Goal: Transaction & Acquisition: Purchase product/service

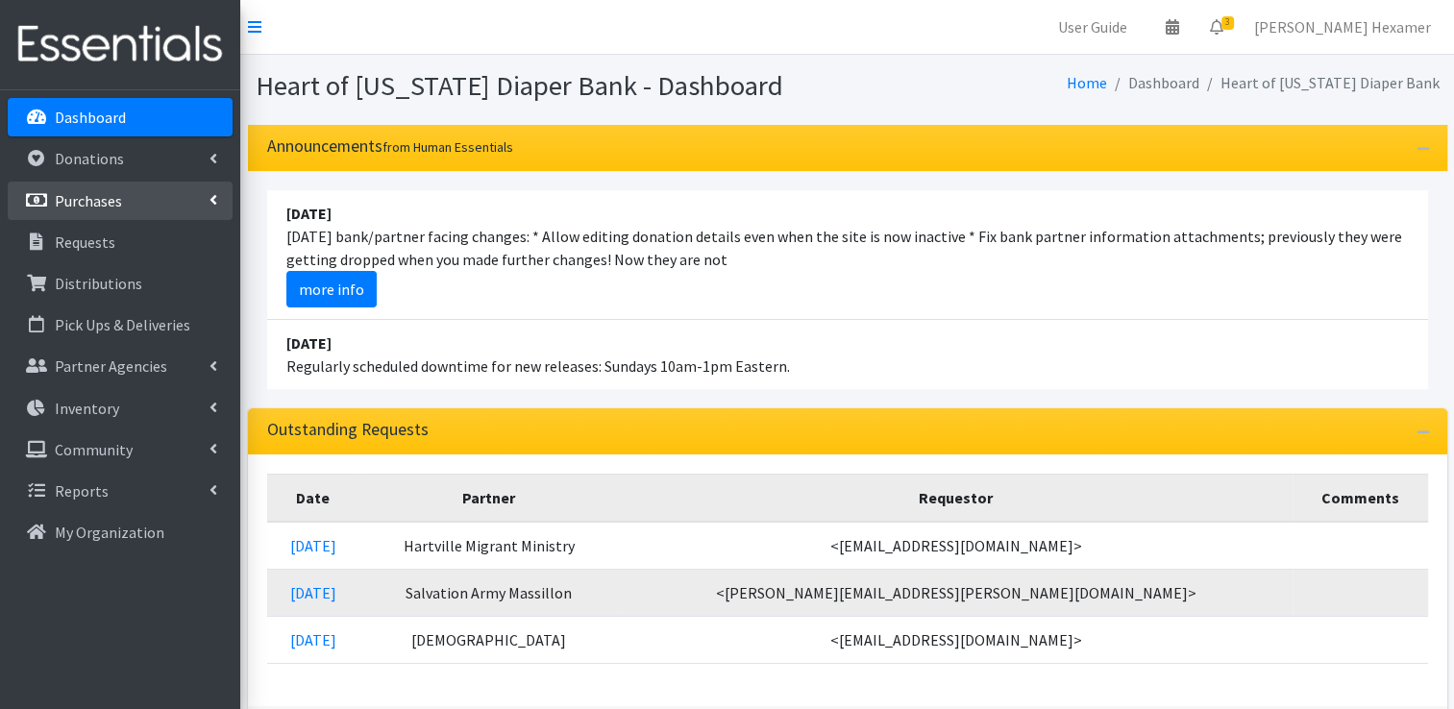
click at [82, 202] on p "Purchases" at bounding box center [88, 200] width 67 height 19
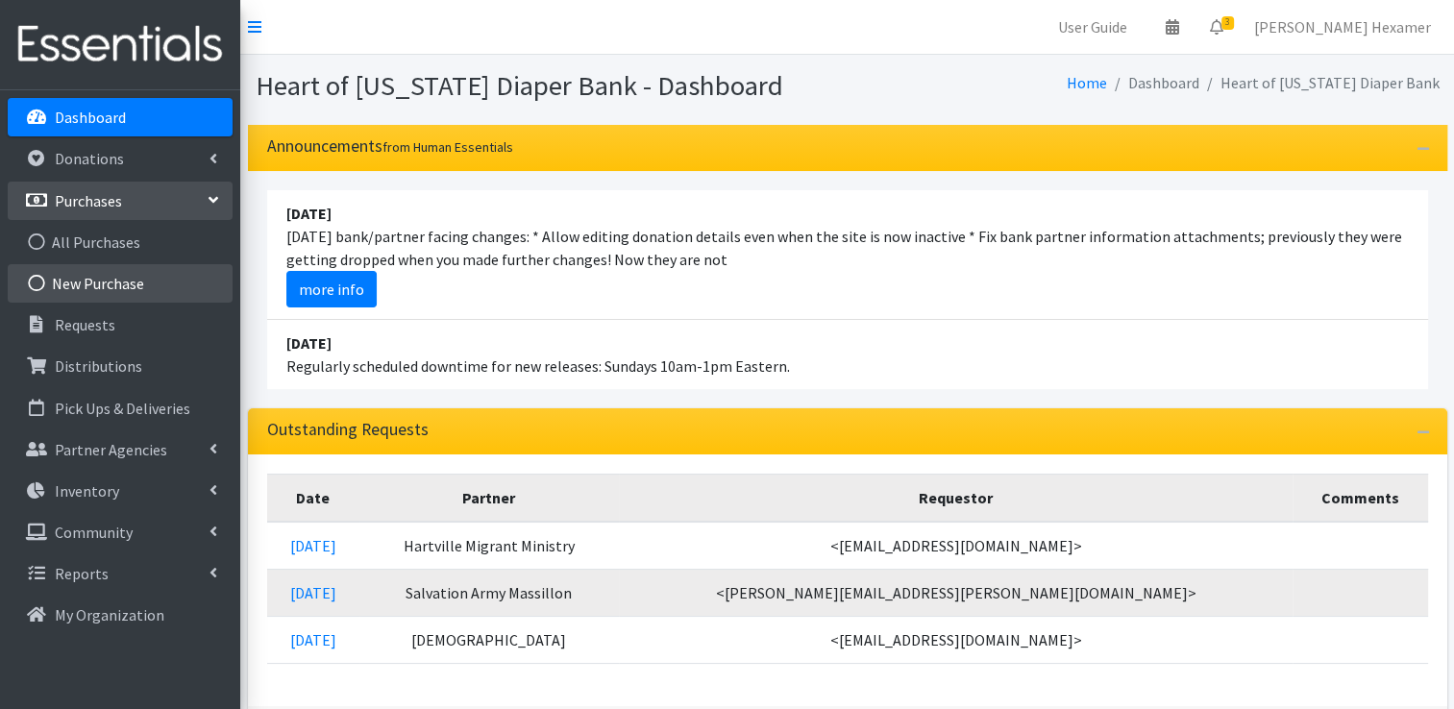
click at [85, 284] on link "New Purchase" at bounding box center [120, 283] width 225 height 38
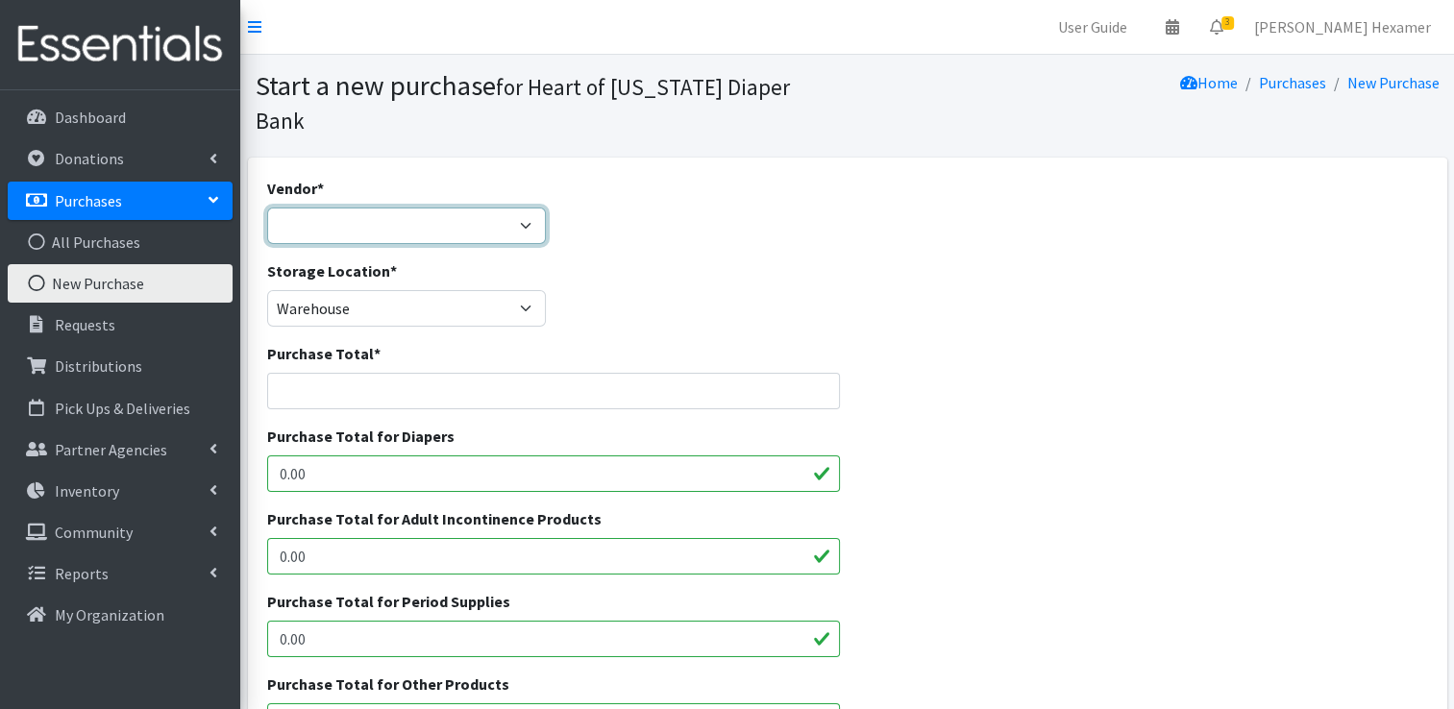
click at [361, 208] on select "Akron-Canton Regional Foodbank Aldi's Amazon Auggies / NDBN Huggies / National …" at bounding box center [407, 226] width 280 height 37
select select "452"
click at [267, 208] on select "Akron-Canton Regional Foodbank Aldi's Amazon Auggies / NDBN Huggies / National …" at bounding box center [407, 226] width 280 height 37
type input "999.91"
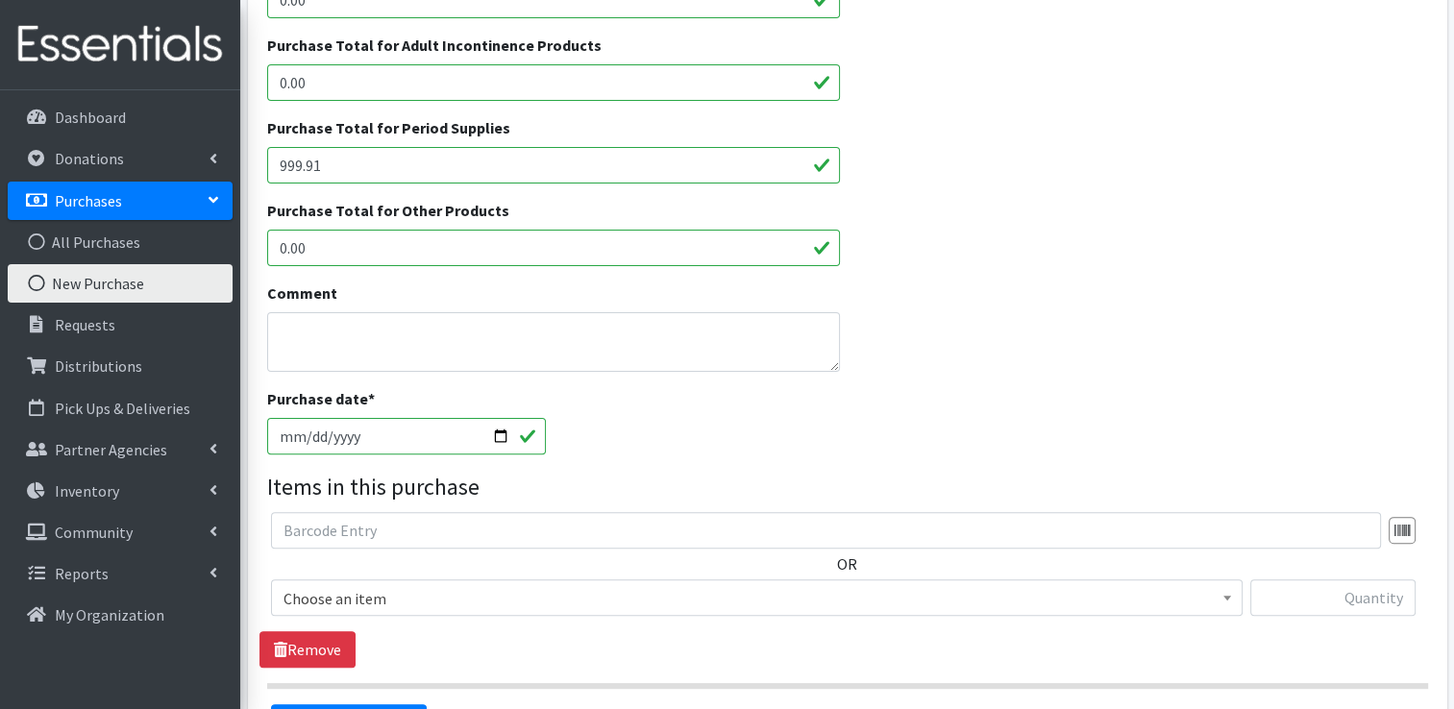
scroll to position [481, 0]
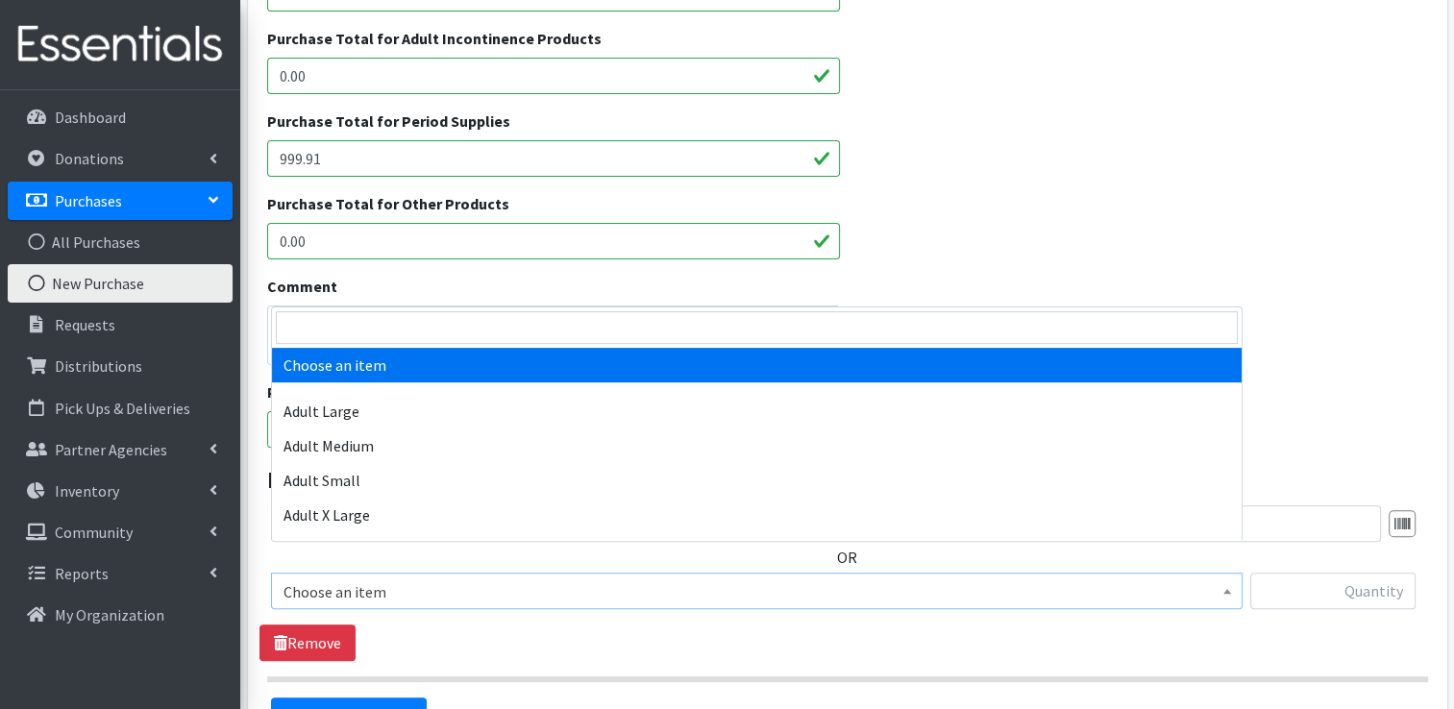
click at [419, 579] on span "Choose an item" at bounding box center [757, 592] width 947 height 27
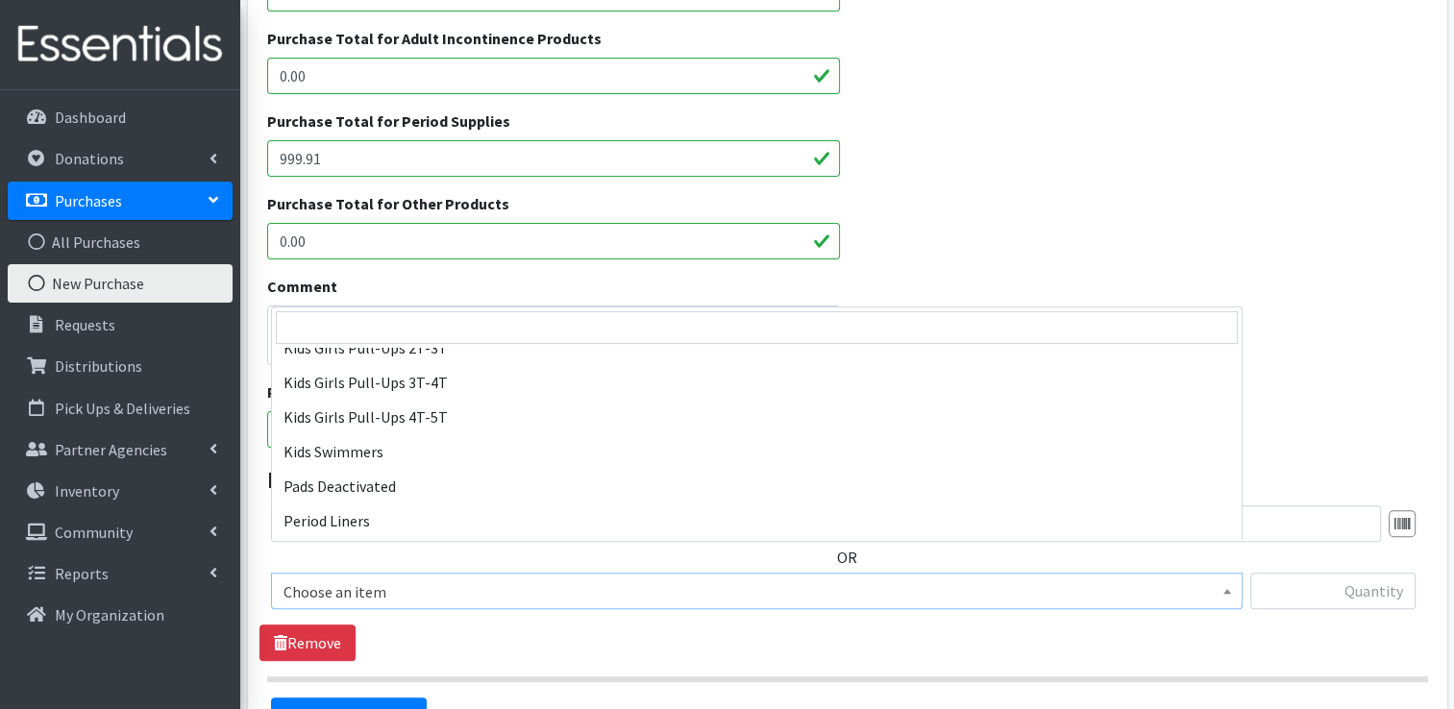
scroll to position [892, 0]
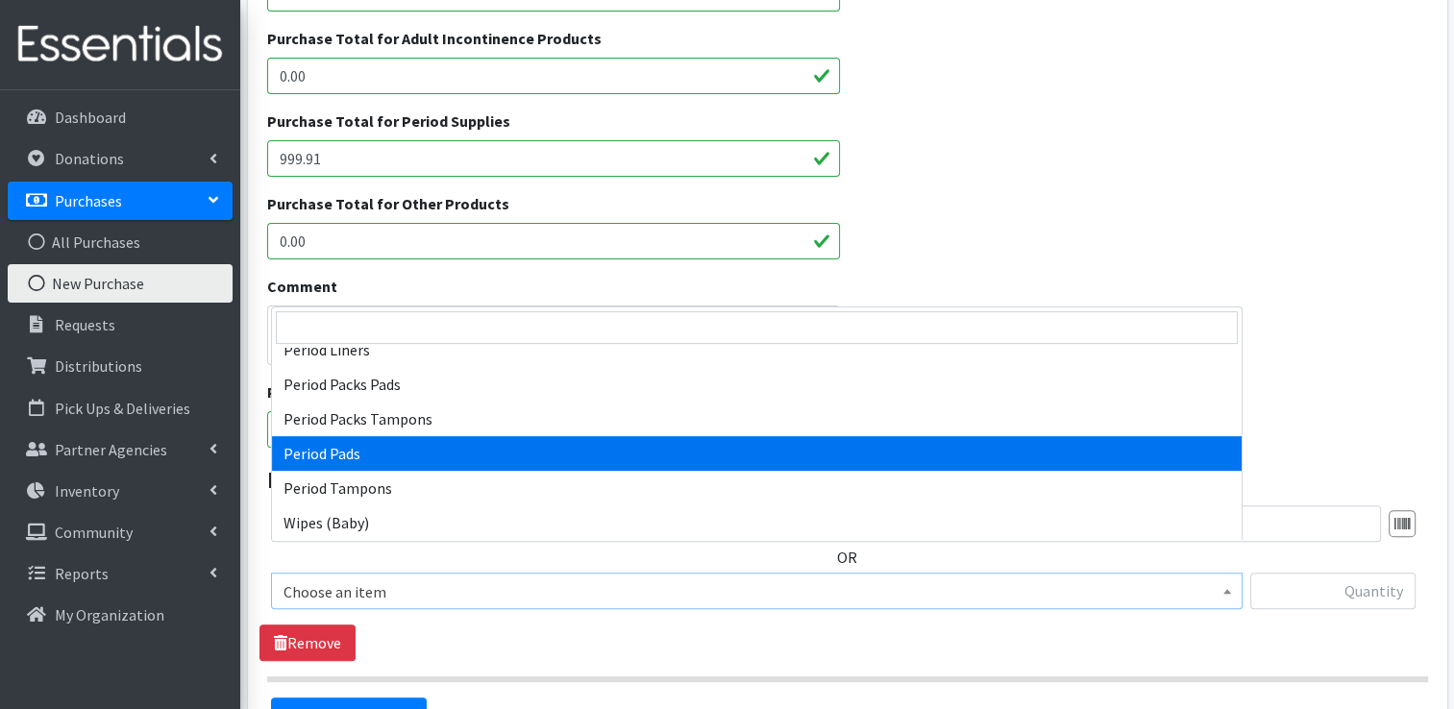
select select "12634"
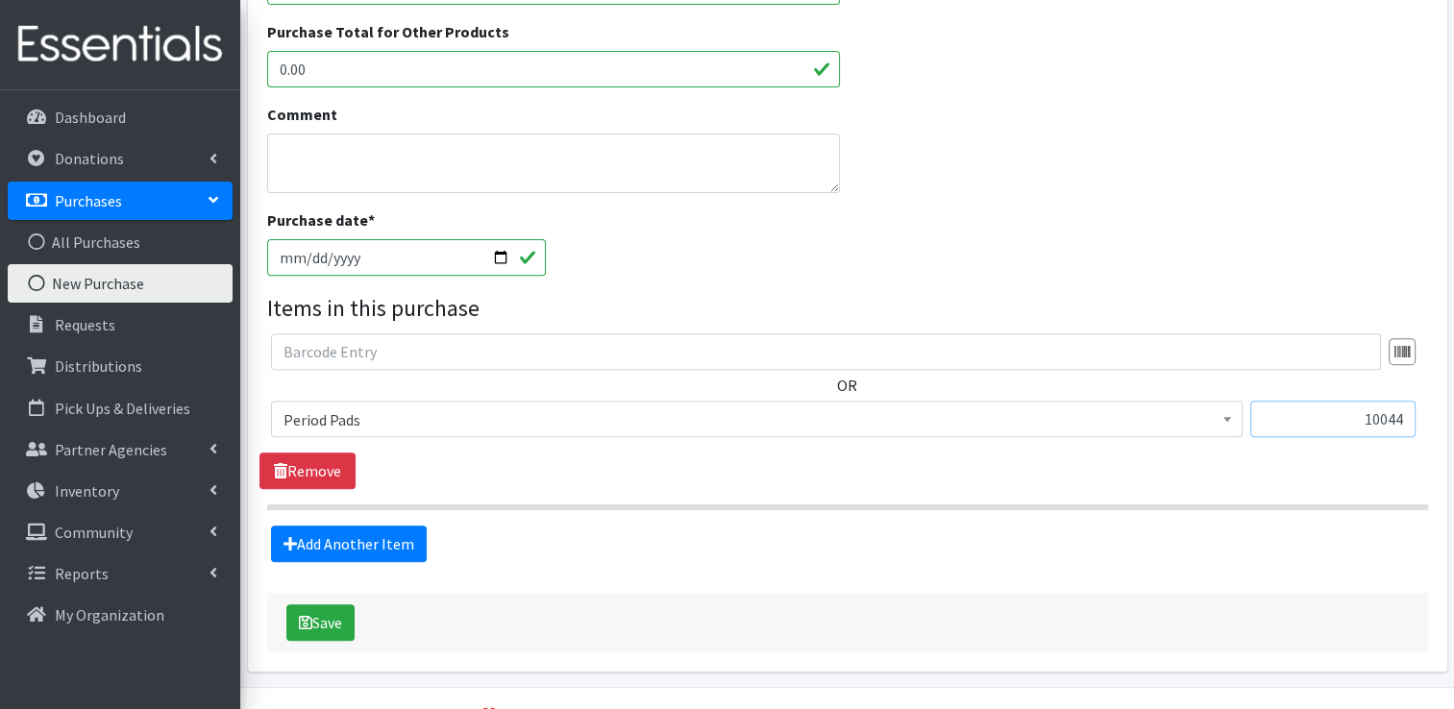
scroll to position [667, 0]
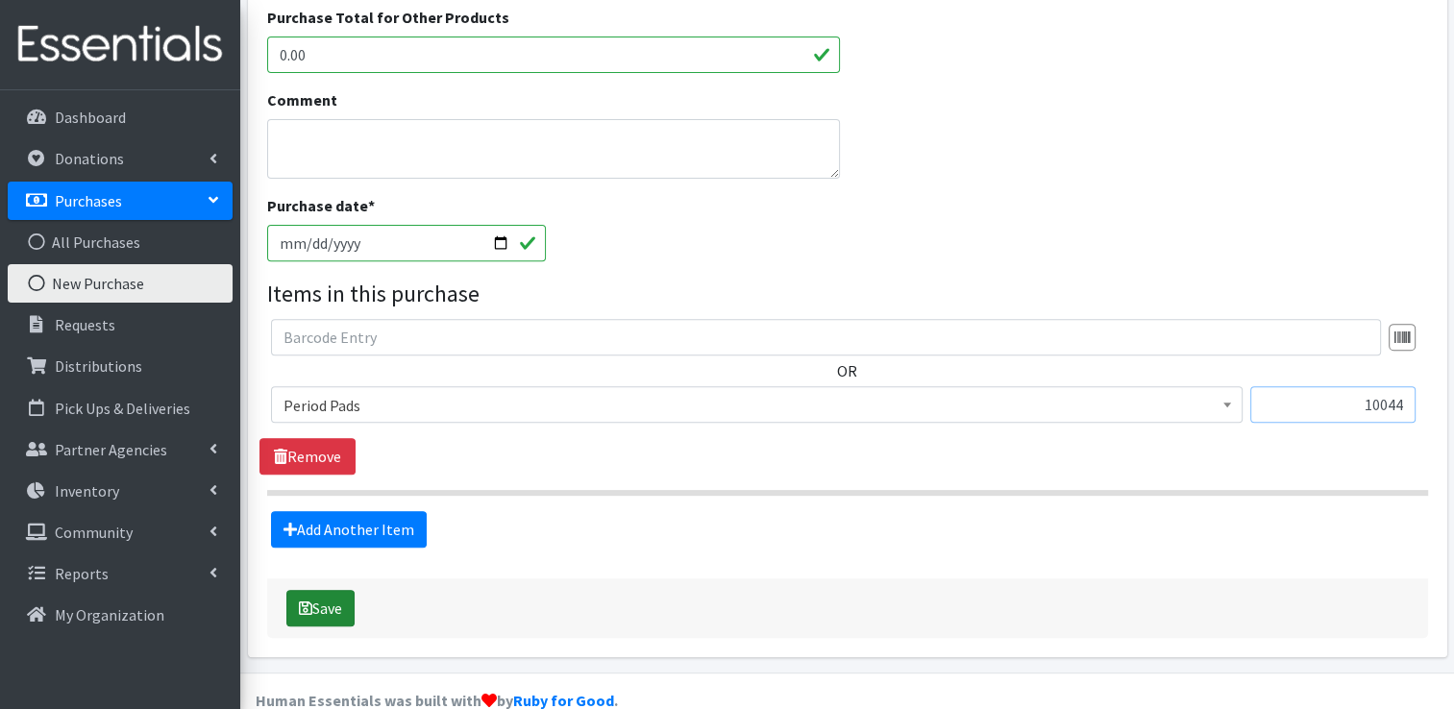
type input "10044"
click at [319, 590] on button "Save" at bounding box center [320, 608] width 68 height 37
